Goal: Contribute content

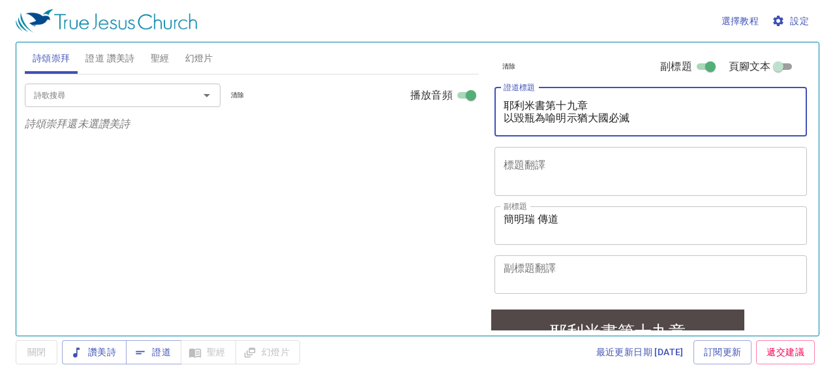
drag, startPoint x: 503, startPoint y: 106, endPoint x: 639, endPoint y: 117, distance: 136.7
click at [484, 117] on textarea "耶利米書第十九章 以毀瓶為喻明示猶大國必滅" at bounding box center [650, 111] width 295 height 25
paste textarea "窯匠與泥 The Potter and the Clay"
type textarea "窯匠與泥 The Potter and the Clay"
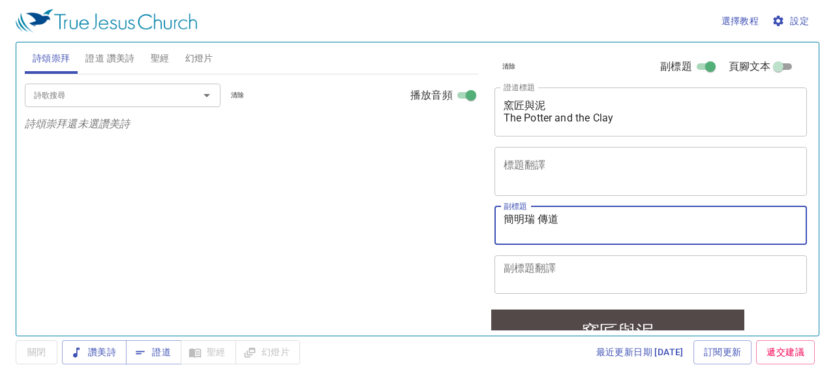
drag, startPoint x: 563, startPoint y: 220, endPoint x: 474, endPoint y: 224, distance: 88.8
click at [474, 224] on div "詩頌崇拜 證道 讚美詩 聖經 幻燈片 詩歌搜尋 詩歌搜尋 清除 播放音頻 詩頌崇拜還未選讚美詩 詩歌搜尋 詩歌搜尋 清除 播放音頻 證道還未選讚美詩 創世記 …" at bounding box center [418, 183] width 796 height 293
paste textarea "鄭泰勳 傳道 Pr. [PERSON_NAME]"
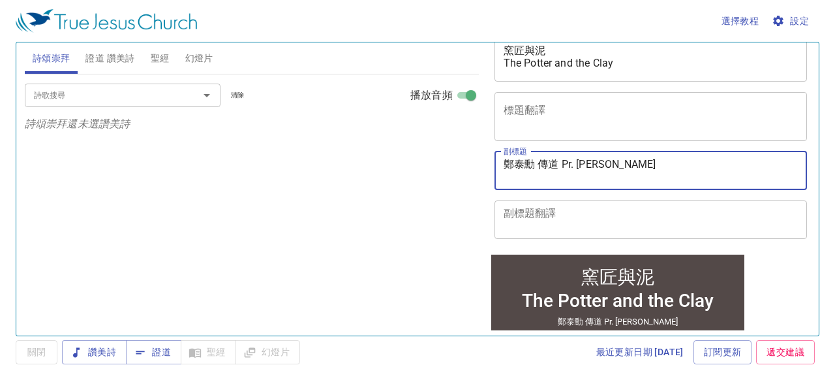
scroll to position [130, 0]
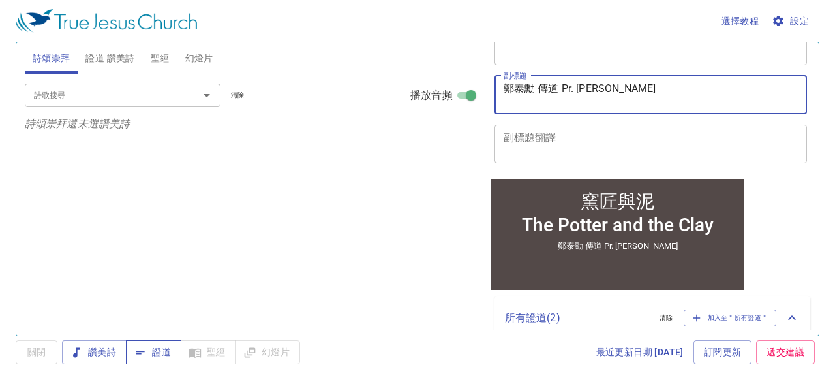
type textarea "鄭泰勳 傳道 Pr. [PERSON_NAME]"
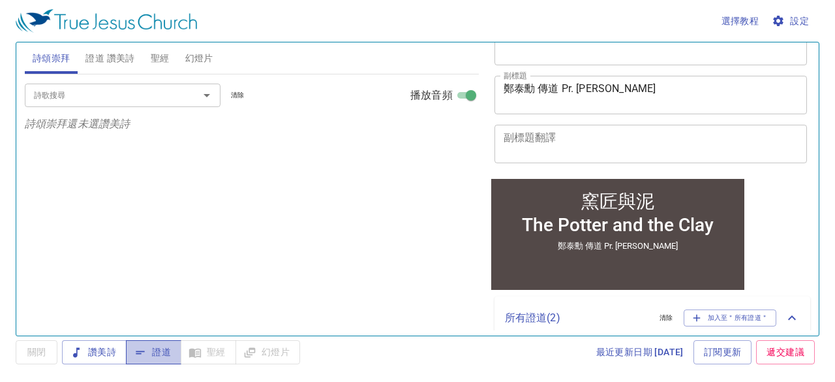
click at [164, 319] on span "證道" at bounding box center [153, 352] width 35 height 16
